Goal: Task Accomplishment & Management: Complete application form

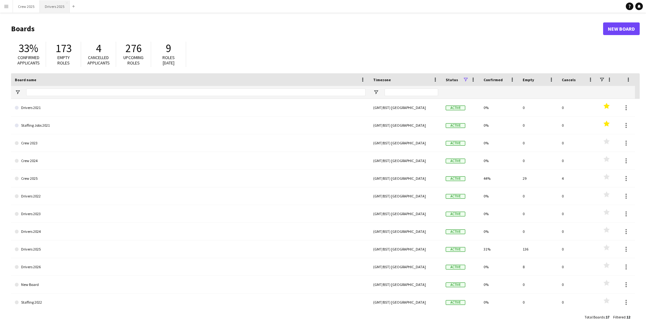
click at [54, 5] on button "Drivers 2025 Close" at bounding box center [55, 6] width 30 height 12
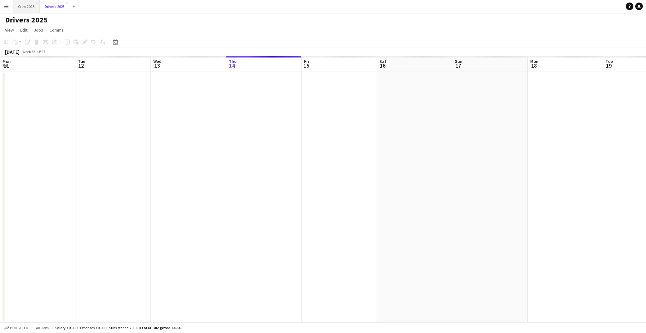
scroll to position [0, 151]
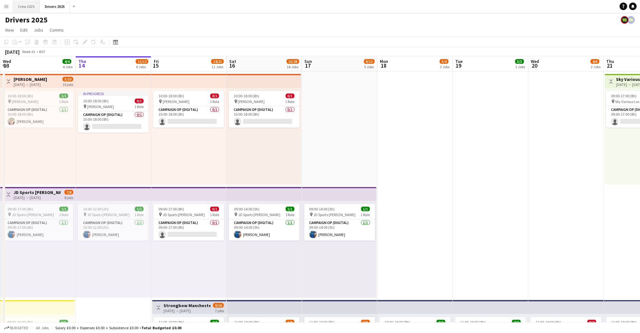
click at [18, 5] on button "Crew 2025 Close" at bounding box center [26, 6] width 27 height 12
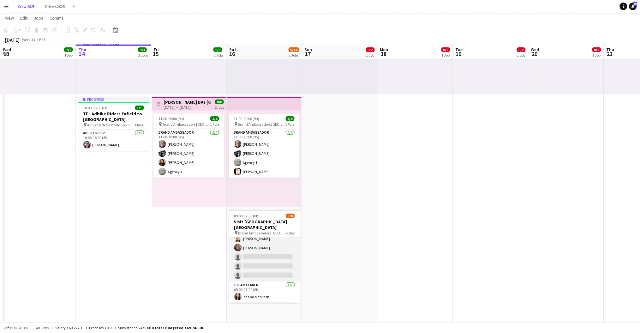
scroll to position [44, 0]
click at [270, 273] on app-card-role "Team Leader 1/1 09:00-17:00 (8h) Zhana Medvesh" at bounding box center [264, 270] width 71 height 21
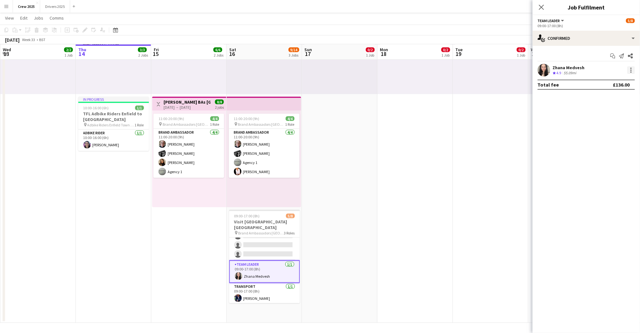
click at [631, 70] on div at bounding box center [630, 69] width 1 height 1
click at [622, 155] on span "Set as supervisor" at bounding box center [610, 157] width 39 height 5
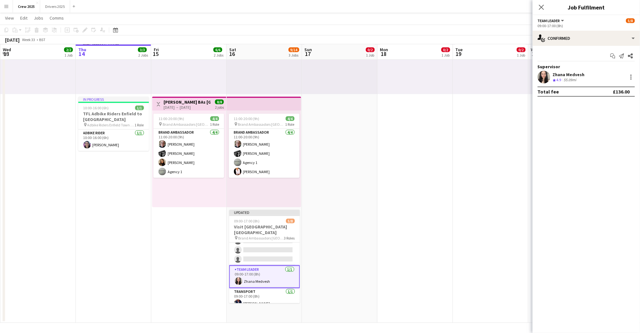
click at [398, 251] on app-date-cell "09:00-17:00 (8h) 0/2 pin Adbike Riders Spalding 1 Role Adbike Rider 2A 0/2 09:0…" at bounding box center [414, 151] width 75 height 341
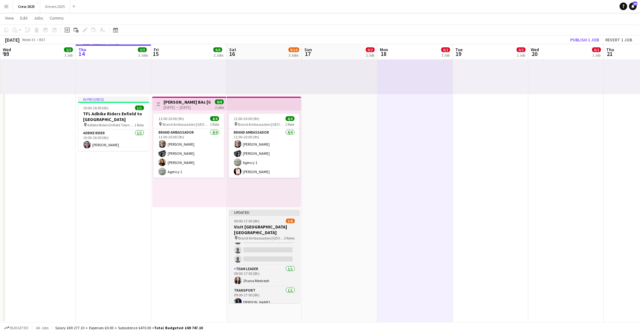
click at [262, 220] on div "09:00-17:00 (8h) 5/8" at bounding box center [264, 220] width 71 height 5
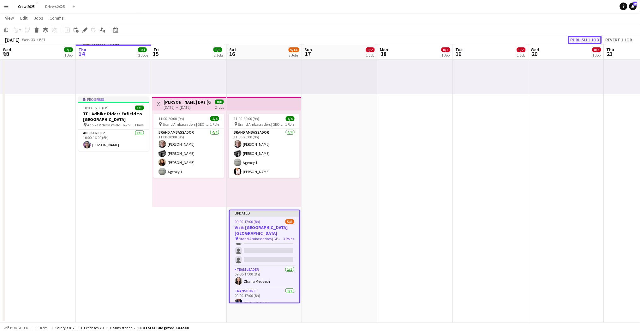
click at [585, 39] on button "Publish 1 job" at bounding box center [585, 40] width 34 height 8
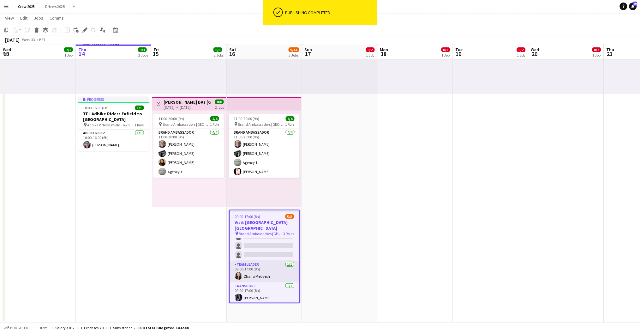
click at [266, 276] on app-card-role "Team Leader 1/1 09:00-17:00 (8h) Zhana Medvesh" at bounding box center [264, 271] width 69 height 21
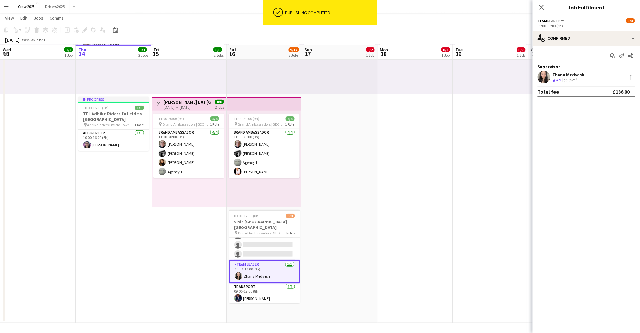
click at [565, 71] on div "Zhana Medvesh Crew rating 4.9 55.09mi" at bounding box center [585, 77] width 107 height 13
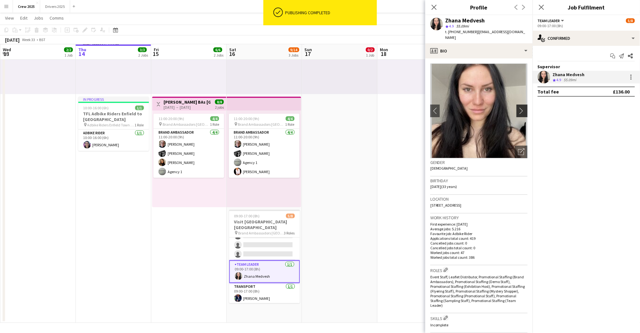
click at [518, 107] on app-icon "chevron-right" at bounding box center [523, 110] width 10 height 7
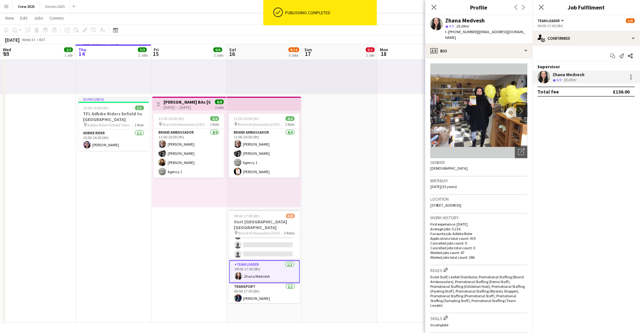
click at [518, 107] on app-icon "chevron-right" at bounding box center [523, 110] width 10 height 7
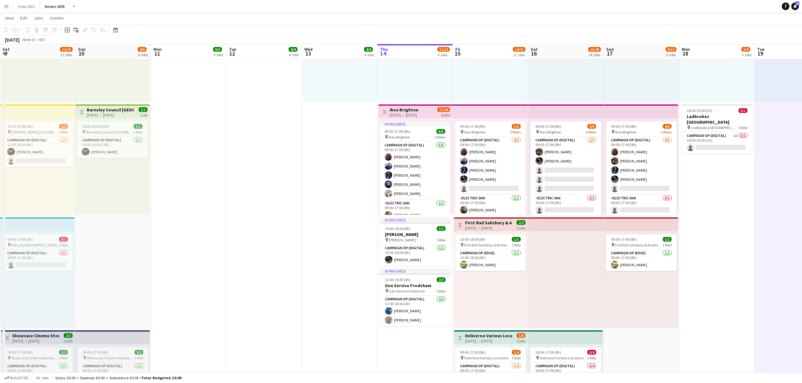
scroll to position [0, 233]
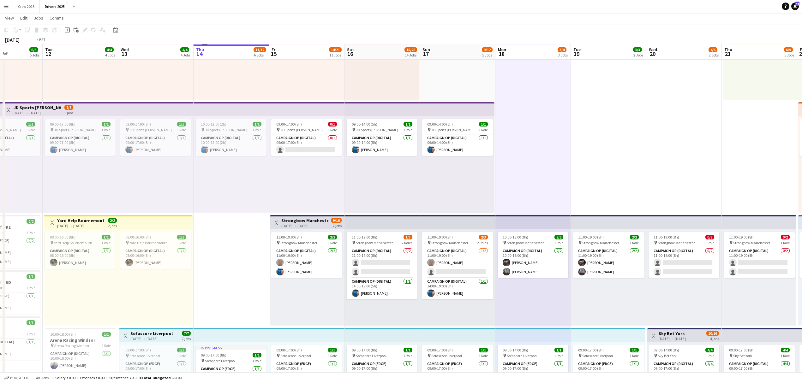
scroll to position [0, 148]
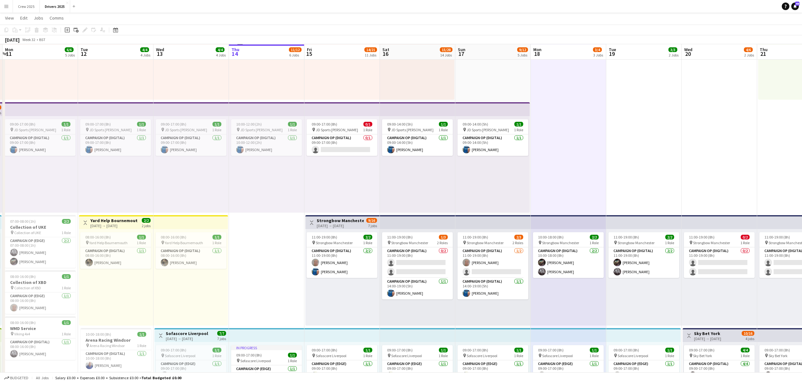
click at [423, 68] on div "10:00-18:00 (8h) 0/1 pin Tesco Halstead 1 Role Campaign Op (Digital) 0/1 10:00-…" at bounding box center [417, 51] width 74 height 97
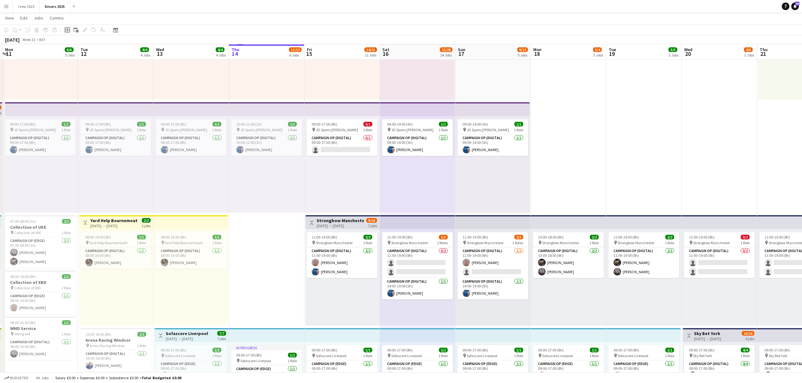
click at [65, 28] on icon at bounding box center [67, 29] width 5 height 5
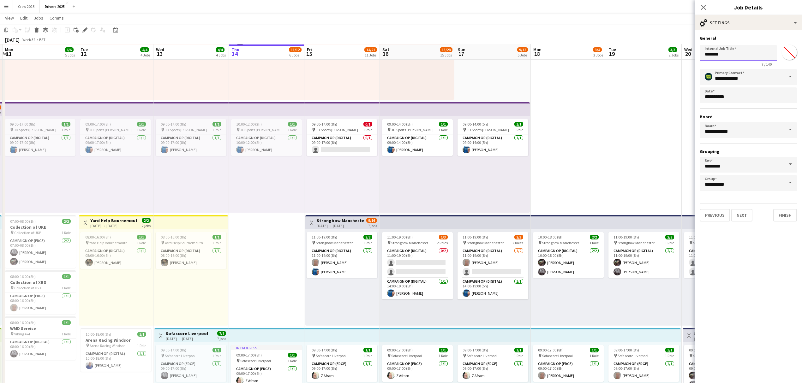
click at [730, 52] on input "*******" at bounding box center [737, 53] width 77 height 16
type input "**********"
click at [738, 214] on button "Next" at bounding box center [741, 215] width 21 height 13
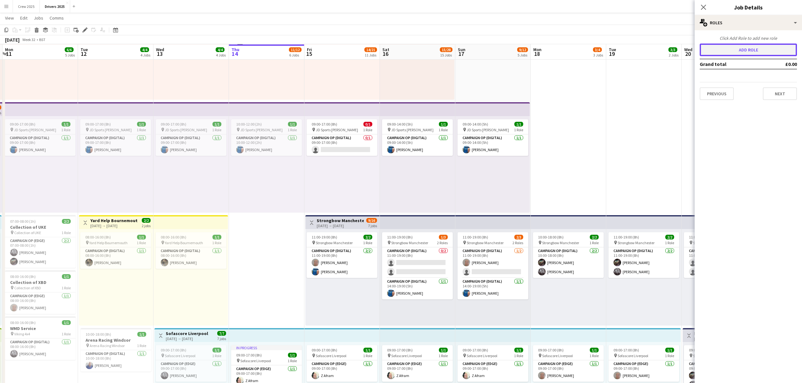
click at [765, 49] on button "Add role" at bounding box center [747, 50] width 97 height 13
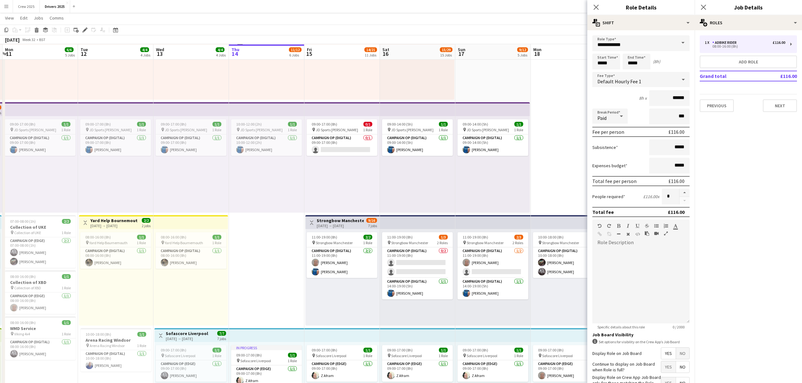
click at [678, 44] on span at bounding box center [682, 42] width 13 height 15
click at [642, 77] on span "Campaign Op (Digital)" at bounding box center [637, 80] width 81 height 6
type input "**********"
type input "*****"
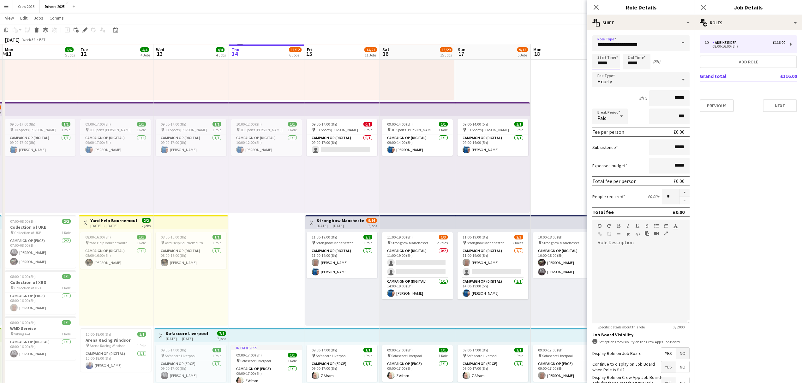
click at [600, 61] on input "*****" at bounding box center [606, 62] width 28 height 16
click at [597, 49] on div at bounding box center [599, 50] width 13 height 6
click at [600, 48] on div at bounding box center [599, 50] width 13 height 6
type input "*****"
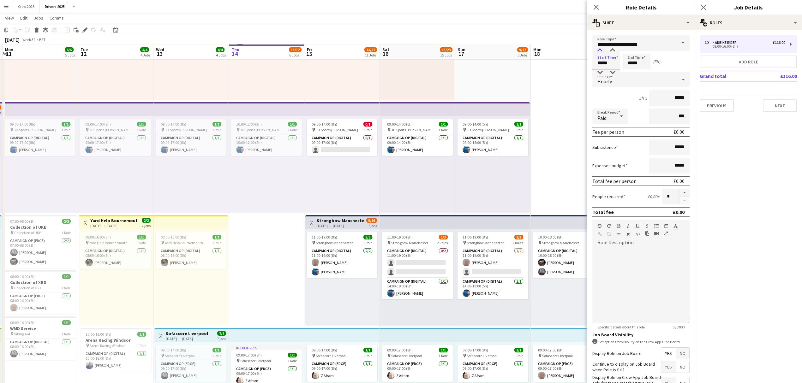
click at [600, 48] on div at bounding box center [599, 50] width 13 height 6
click at [635, 60] on input "*****" at bounding box center [636, 62] width 28 height 16
click at [629, 52] on div at bounding box center [630, 50] width 13 height 6
click at [629, 51] on div at bounding box center [630, 50] width 13 height 6
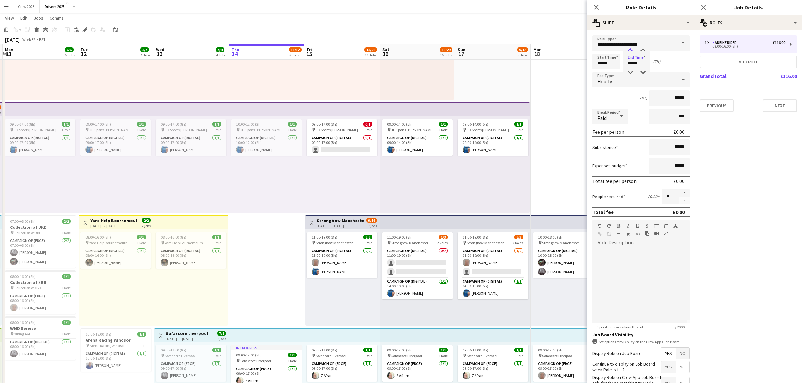
type input "*****"
click at [629, 51] on div at bounding box center [630, 50] width 13 height 6
click at [615, 83] on div "Hourly" at bounding box center [634, 79] width 85 height 15
click at [621, 129] on span "No fee" at bounding box center [637, 129] width 81 height 6
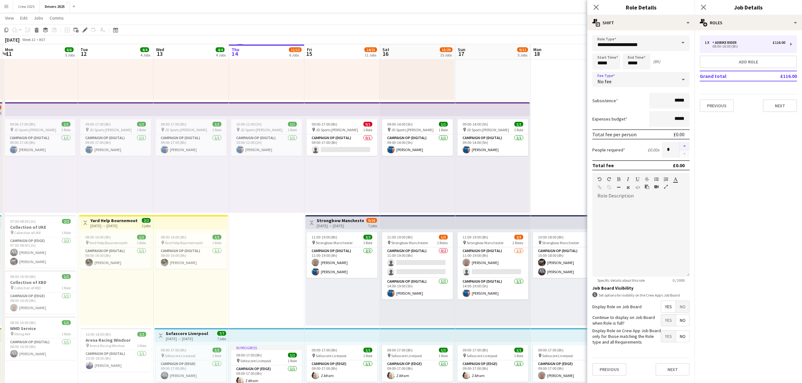
click at [683, 145] on button "button" at bounding box center [684, 146] width 10 height 8
type input "*"
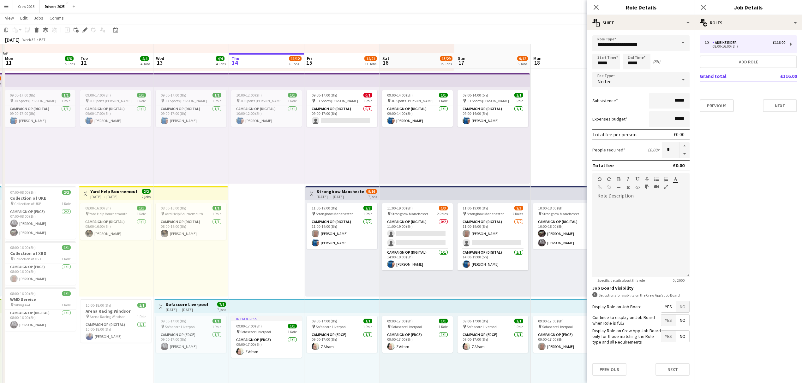
scroll to position [126, 0]
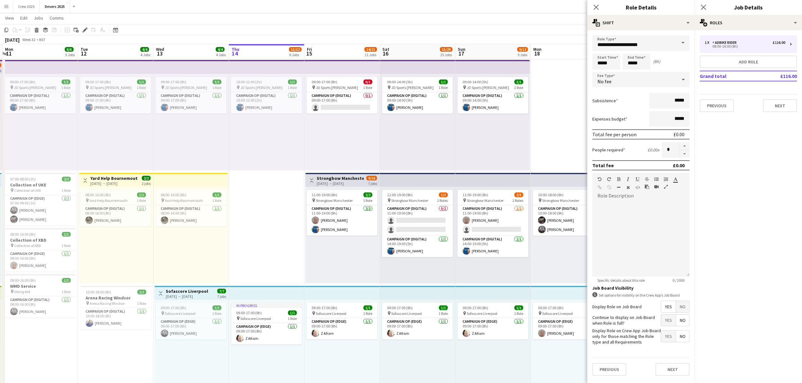
click at [684, 307] on span "No" at bounding box center [682, 306] width 13 height 11
click at [669, 336] on button "Next" at bounding box center [672, 337] width 34 height 13
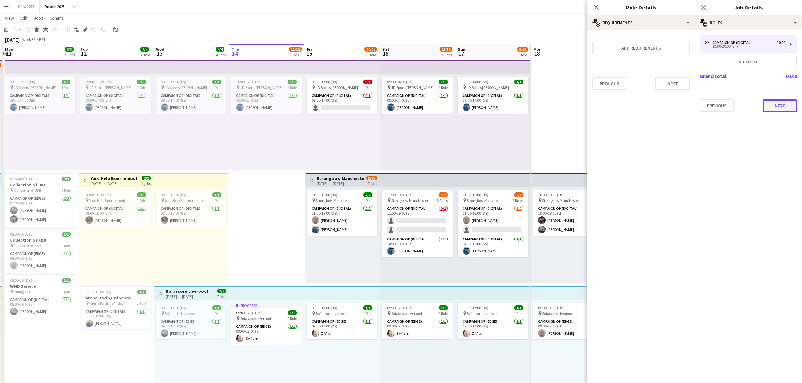
click at [778, 107] on button "Next" at bounding box center [779, 105] width 34 height 13
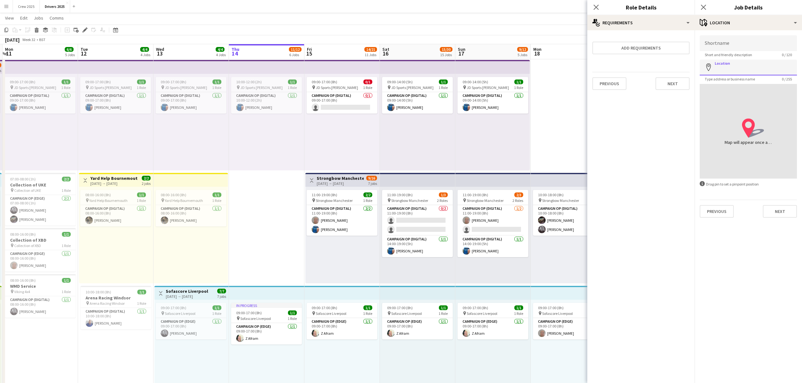
click at [736, 66] on input "Location" at bounding box center [747, 68] width 97 height 16
click at [639, 27] on div "multiple-actions-check-2 Requirements" at bounding box center [640, 22] width 107 height 15
click at [610, 33] on div "Add requirements Previous Next" at bounding box center [640, 62] width 107 height 65
click at [719, 19] on div "maps-pin-1 Location" at bounding box center [747, 22] width 107 height 15
click at [760, 40] on div "multiple-users-add Roles" at bounding box center [768, 37] width 62 height 13
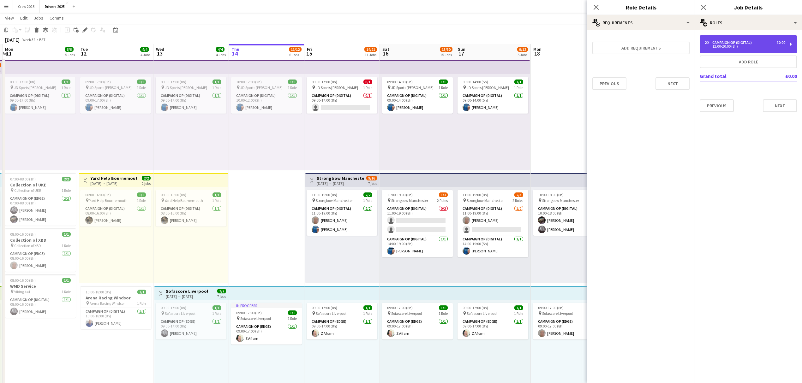
click at [743, 43] on div "Campaign Op (Digital)" at bounding box center [733, 42] width 42 height 4
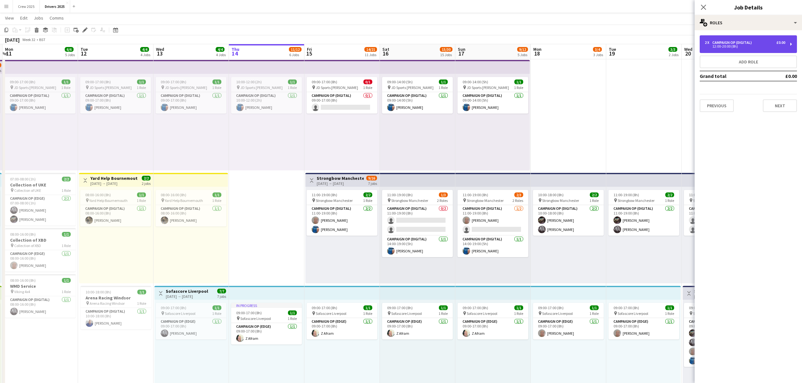
click at [734, 45] on div "12:00-20:00 (8h)" at bounding box center [744, 46] width 80 height 3
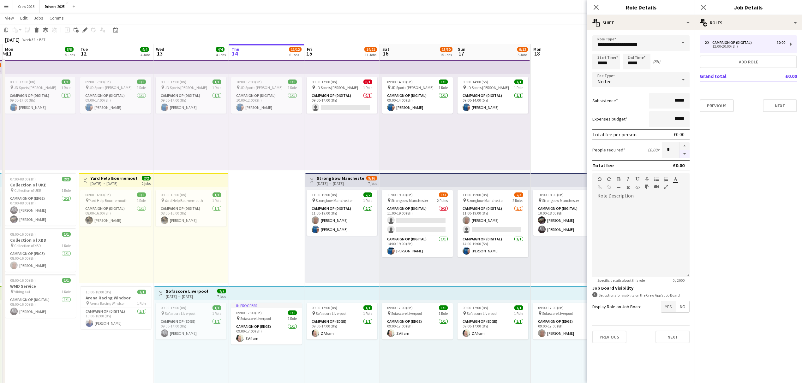
click at [683, 154] on button "button" at bounding box center [684, 154] width 10 height 8
type input "*"
drag, startPoint x: 674, startPoint y: 336, endPoint x: 676, endPoint y: 331, distance: 5.5
click at [674, 336] on button "Next" at bounding box center [672, 337] width 34 height 13
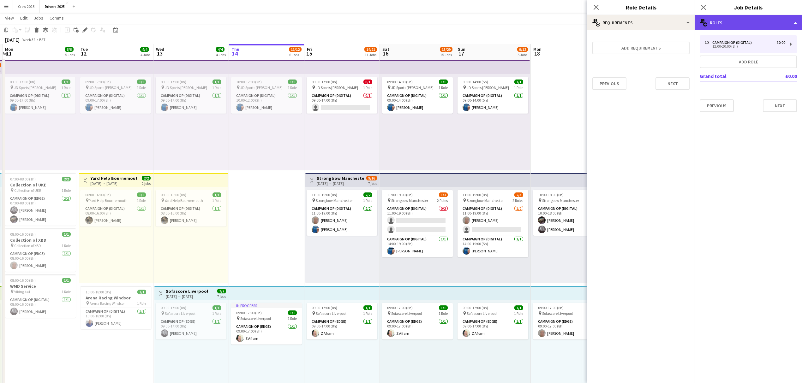
click at [769, 21] on div "multiple-users-add Roles" at bounding box center [747, 22] width 107 height 15
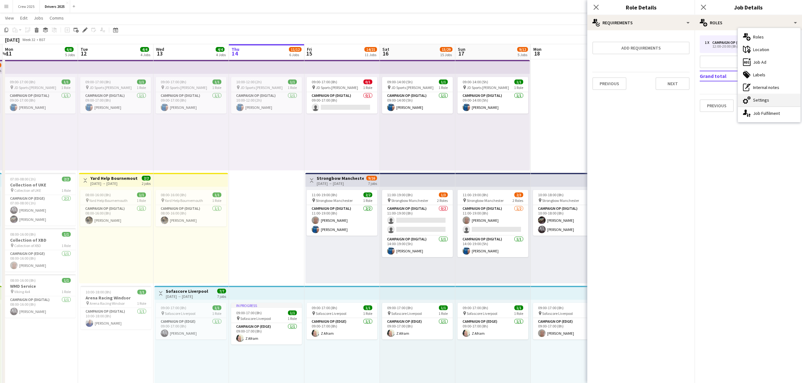
click at [767, 98] on div "cog-double-3 Settings" at bounding box center [768, 100] width 62 height 13
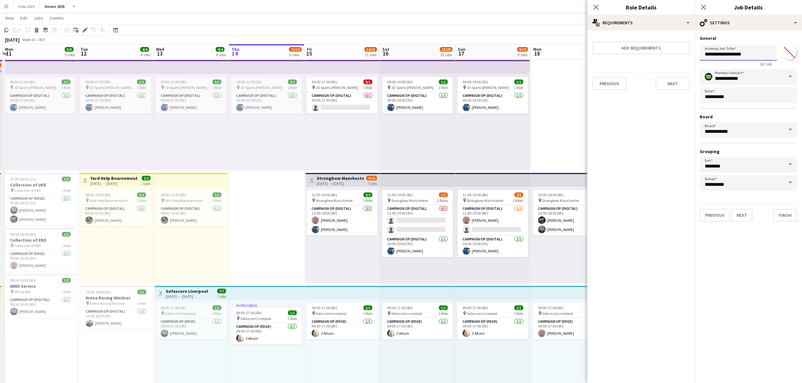
click at [749, 52] on input "**********" at bounding box center [737, 53] width 77 height 16
type input "**********"
click at [743, 214] on button "Next" at bounding box center [741, 215] width 21 height 13
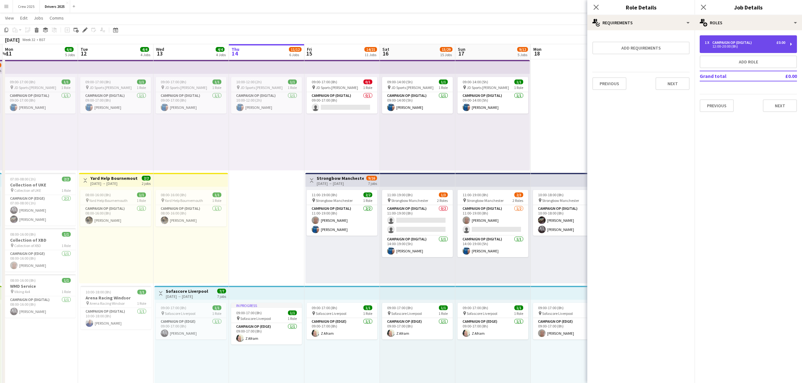
click at [732, 47] on div "12:00-20:00 (8h)" at bounding box center [744, 46] width 80 height 3
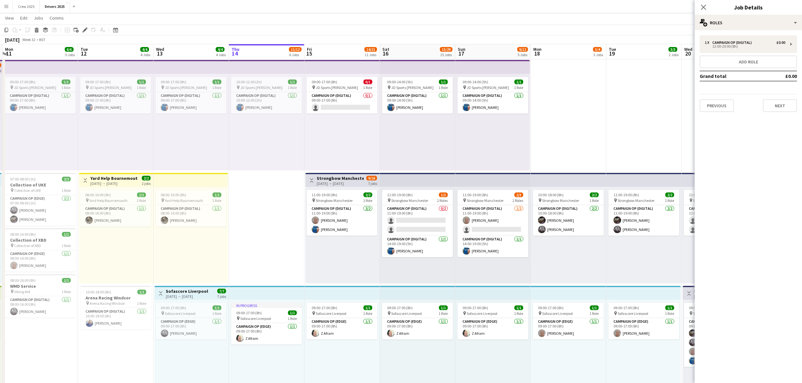
click at [721, 32] on div "1 x Campaign Op (Digital) £0.00 12:00-20:00 (8h) Add role Grand total £0.00 Pre…" at bounding box center [747, 73] width 107 height 87
click at [721, 45] on div "12:00-20:00 (8h)" at bounding box center [744, 46] width 80 height 3
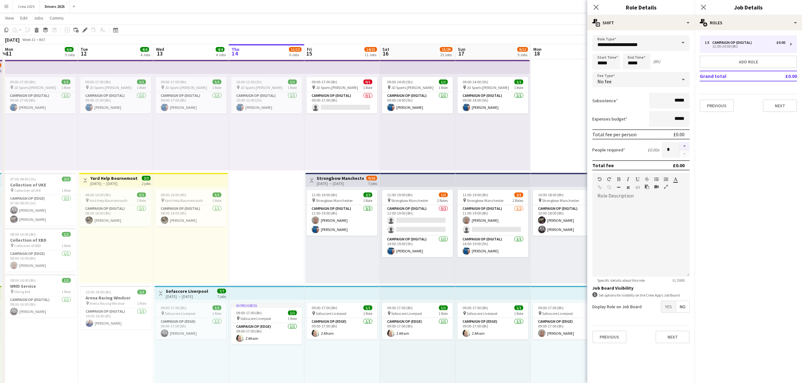
click at [686, 144] on button "button" at bounding box center [684, 146] width 10 height 8
type input "*"
click at [763, 18] on div "multiple-users-add Roles" at bounding box center [747, 22] width 107 height 15
click at [770, 61] on div "ads-window Job Ad" at bounding box center [768, 62] width 62 height 13
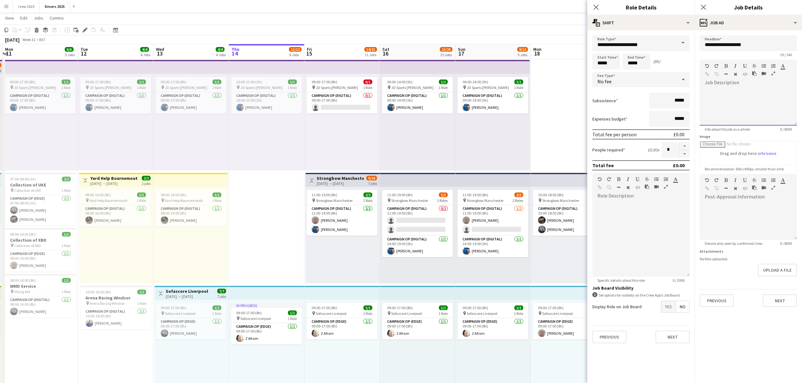
click at [734, 99] on div at bounding box center [747, 107] width 97 height 38
click at [763, 65] on icon "button" at bounding box center [763, 66] width 4 height 4
click at [777, 271] on button "Upload a file" at bounding box center [776, 270] width 39 height 13
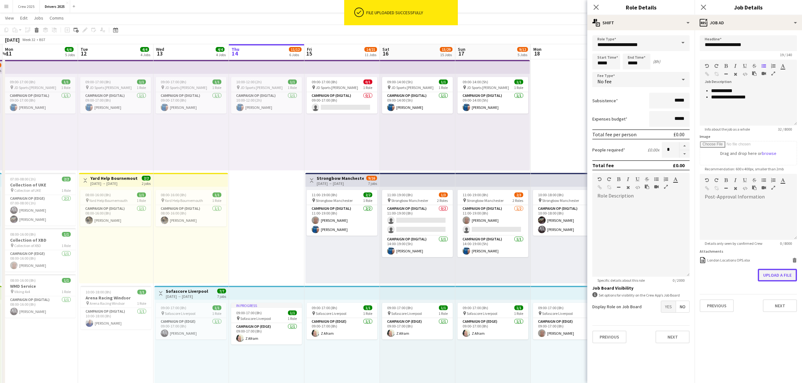
click at [776, 275] on button "Upload a file" at bounding box center [776, 275] width 39 height 13
click at [746, 107] on div "**********" at bounding box center [747, 107] width 97 height 38
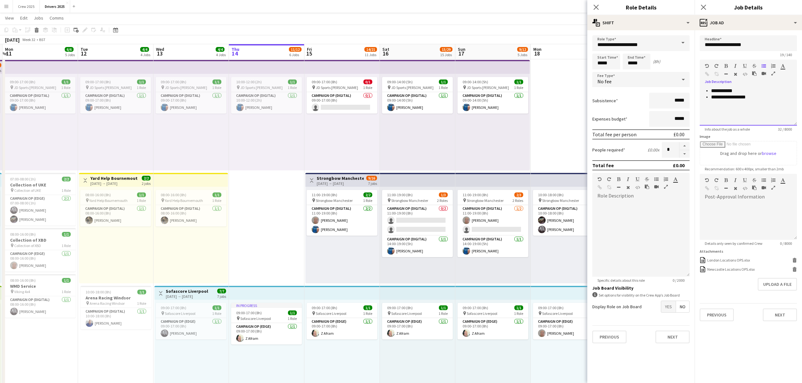
click at [756, 102] on div "**********" at bounding box center [747, 107] width 97 height 38
click at [756, 97] on div at bounding box center [747, 97] width 87 height 6
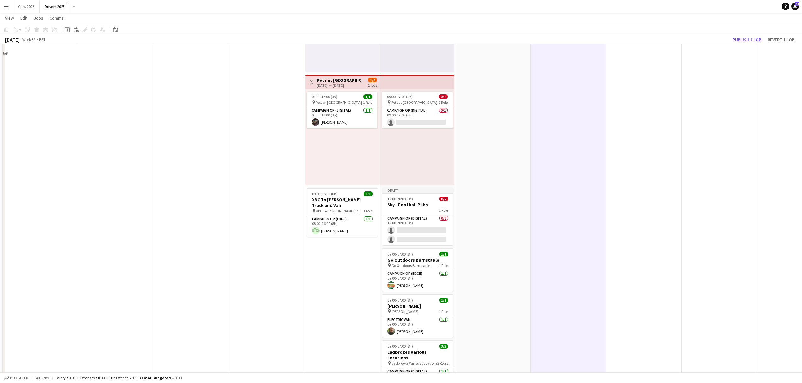
scroll to position [1052, 0]
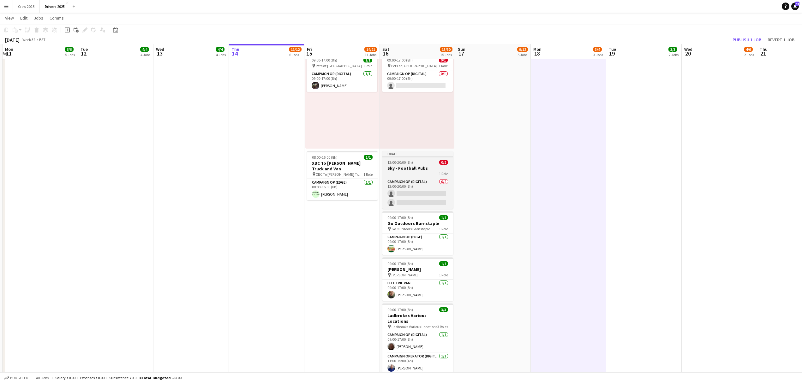
click at [417, 158] on app-job-card "Draft 12:00-20:00 (8h) 0/2 Sky - Football Pubs 1 Role Campaign Op (Digital) 0/2…" at bounding box center [417, 180] width 71 height 58
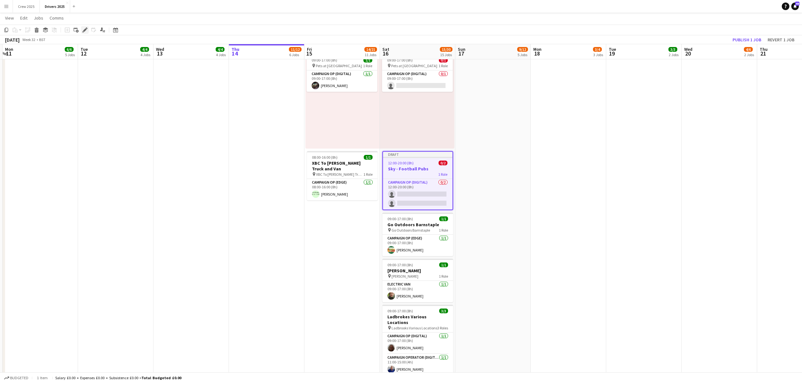
click at [86, 29] on icon at bounding box center [84, 29] width 3 height 3
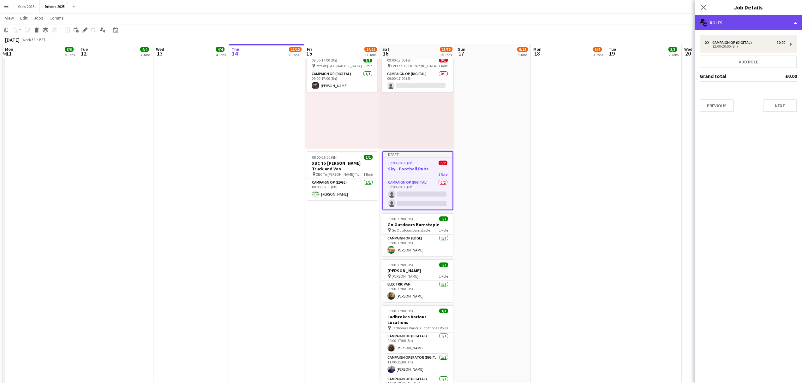
click at [743, 17] on div "multiple-users-add Roles" at bounding box center [747, 22] width 107 height 15
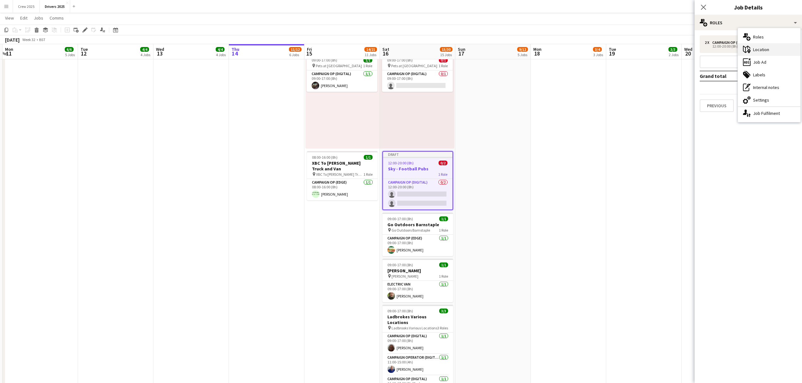
click at [770, 51] on div "maps-pin-1 Location" at bounding box center [768, 49] width 62 height 13
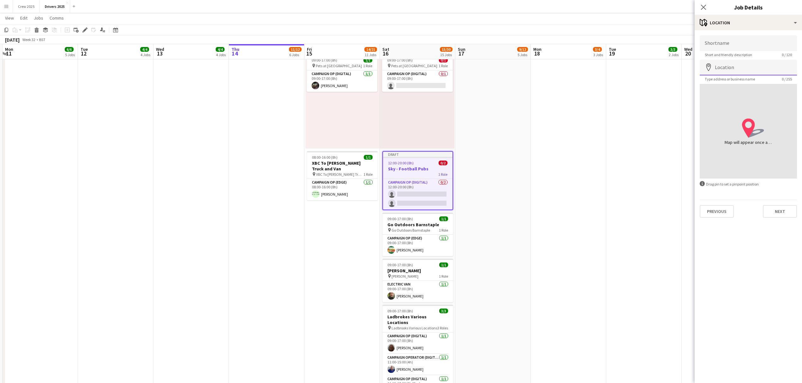
click at [740, 69] on input "Location" at bounding box center [747, 68] width 97 height 16
type input "**********"
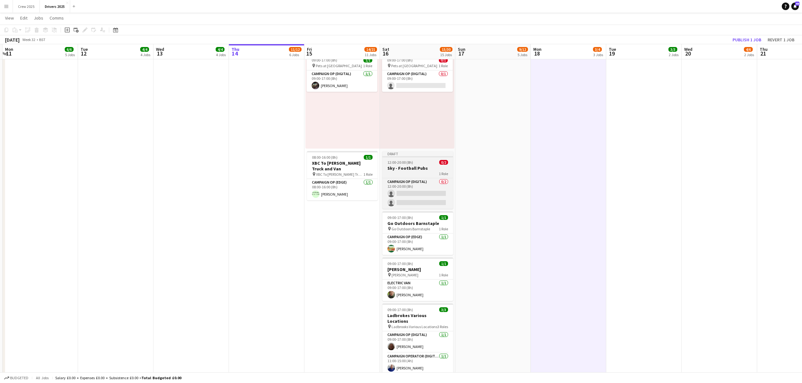
click at [426, 157] on div at bounding box center [417, 156] width 71 height 1
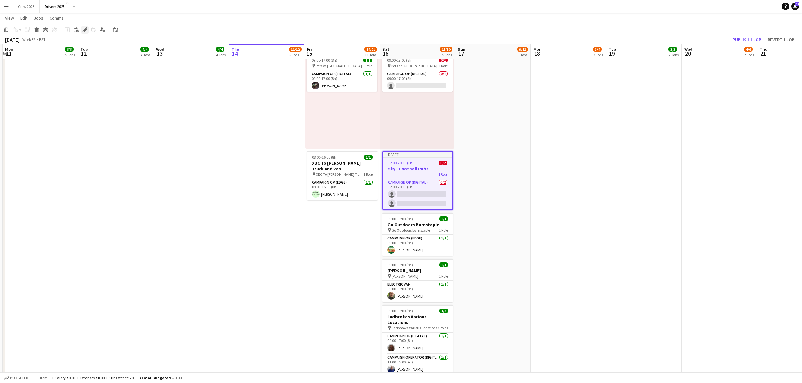
click at [84, 32] on icon "Edit" at bounding box center [84, 29] width 5 height 5
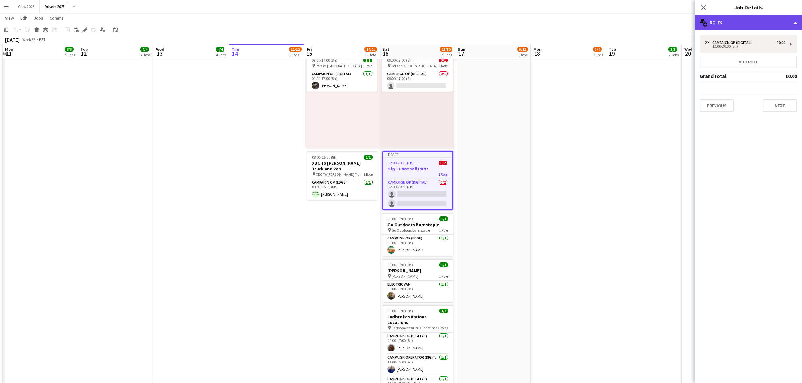
click at [747, 21] on div "multiple-users-add Roles" at bounding box center [747, 22] width 107 height 15
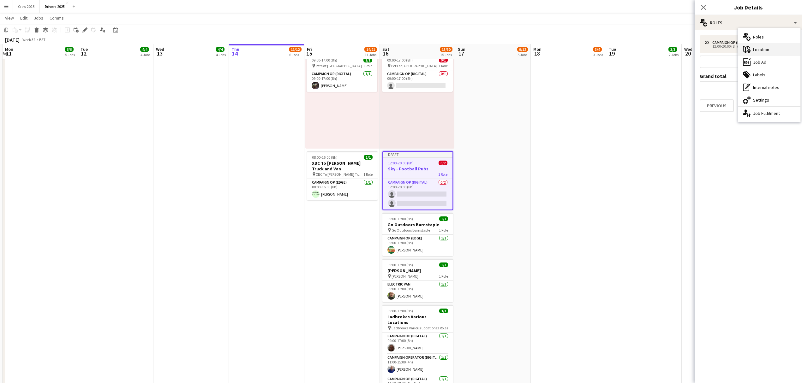
click at [764, 49] on div "maps-pin-1 Location" at bounding box center [768, 49] width 62 height 13
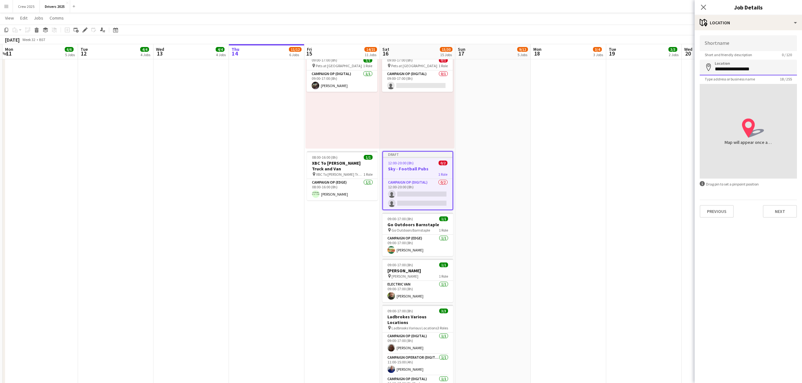
click at [771, 68] on input "**********" at bounding box center [747, 68] width 97 height 16
drag, startPoint x: 772, startPoint y: 64, endPoint x: 691, endPoint y: 69, distance: 81.6
click at [731, 46] on input "Shortname" at bounding box center [747, 43] width 97 height 16
paste input "**********"
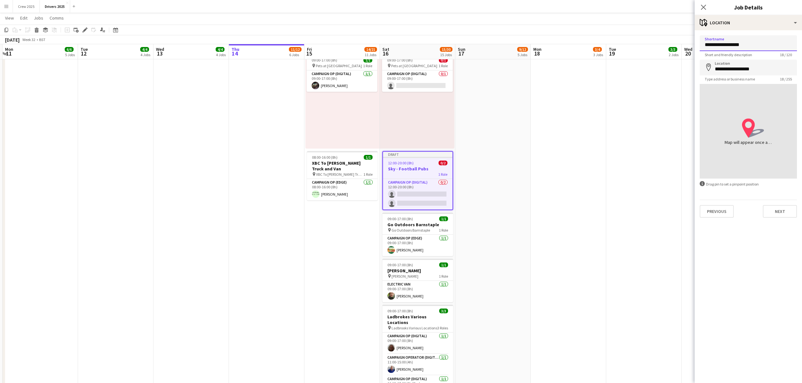
type input "**********"
click at [727, 69] on input "**********" at bounding box center [747, 68] width 97 height 16
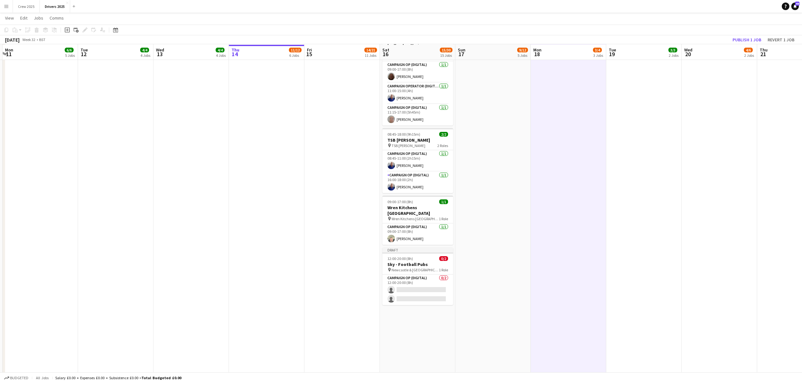
scroll to position [1262, 0]
click at [415, 252] on app-job-card "Draft 12:00-20:00 (8h) 0/2 Sky - Football Pubs pin Newcastle & London 1 Role Ca…" at bounding box center [417, 276] width 71 height 58
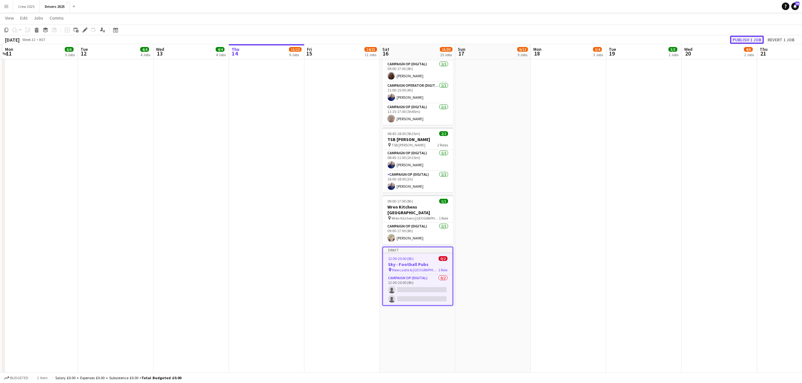
click at [745, 37] on button "Publish 1 job" at bounding box center [747, 40] width 34 height 8
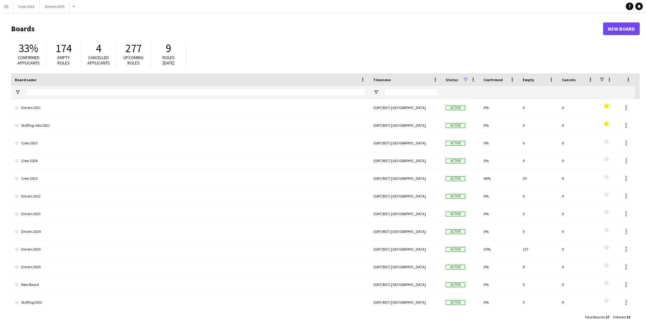
click at [7, 7] on app-icon "Menu" at bounding box center [6, 6] width 5 height 5
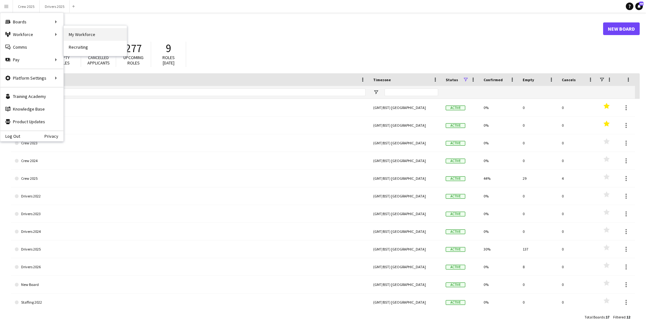
click at [72, 33] on link "My Workforce" at bounding box center [95, 34] width 63 height 13
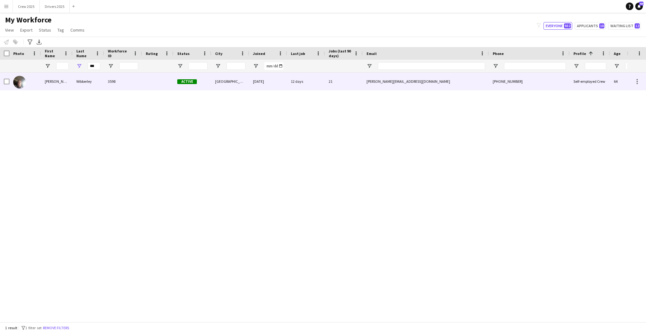
click at [92, 78] on div "Wibberley" at bounding box center [89, 81] width 32 height 17
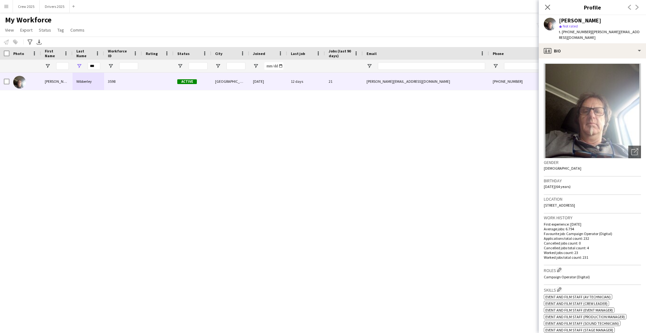
click at [298, 170] on div "[PERSON_NAME] 3598 Active [GEOGRAPHIC_DATA] [DATE] 12 days 21 [PERSON_NAME][EMA…" at bounding box center [313, 194] width 627 height 243
click at [352, 176] on div "[PERSON_NAME] 3598 Active [GEOGRAPHIC_DATA] [DATE] 12 days 21 [PERSON_NAME][EMA…" at bounding box center [313, 194] width 627 height 243
